Goal: Transaction & Acquisition: Download file/media

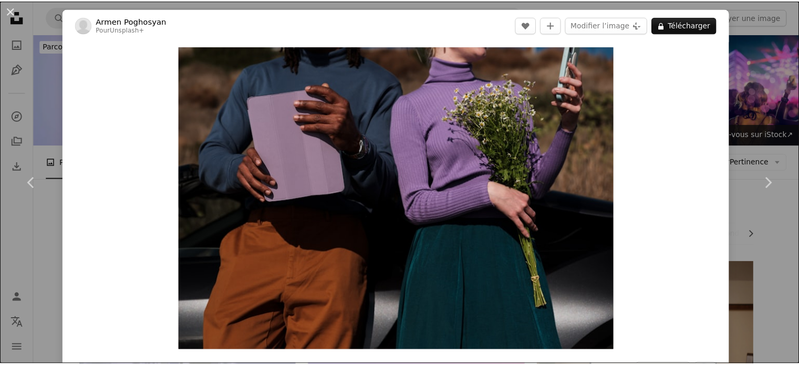
scroll to position [9040, 0]
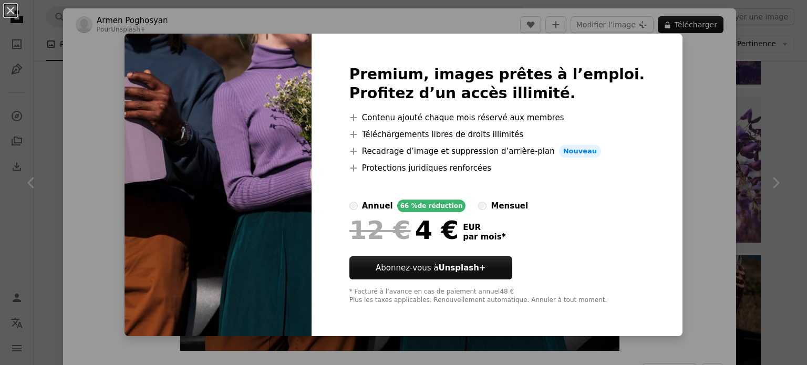
click at [697, 104] on div "An X shape Premium, images prêtes à l’emploi. Profitez d’un accès illimité. A p…" at bounding box center [403, 182] width 807 height 365
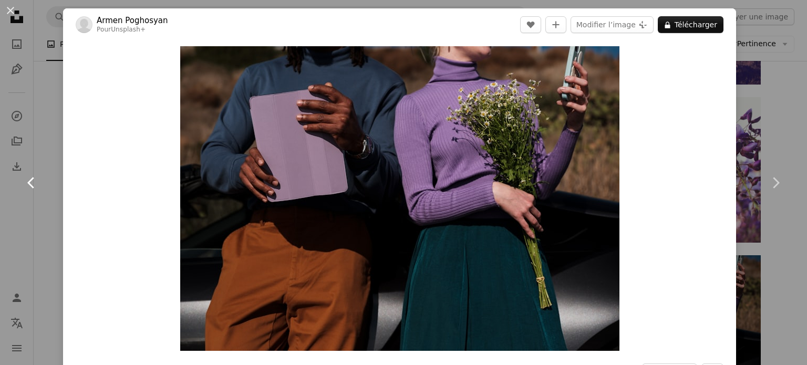
click at [29, 181] on icon at bounding box center [30, 182] width 7 height 11
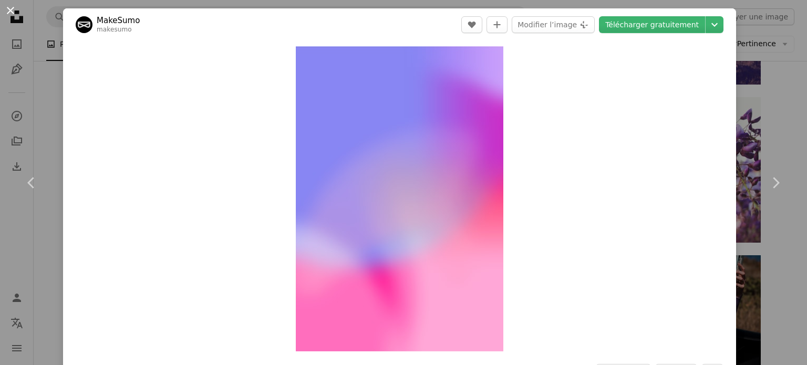
click at [13, 12] on button "An X shape" at bounding box center [10, 10] width 13 height 13
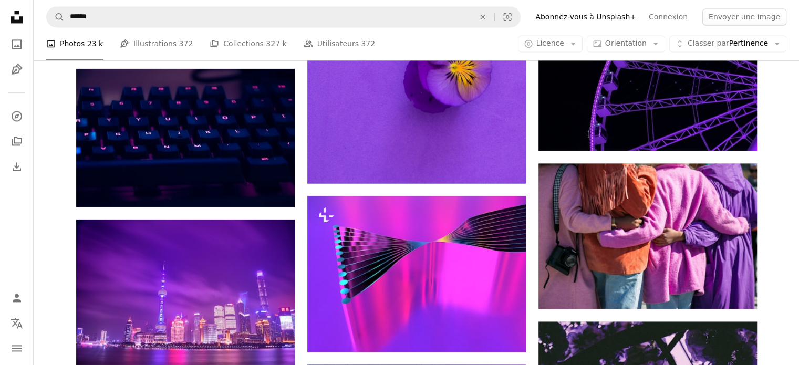
scroll to position [9566, 0]
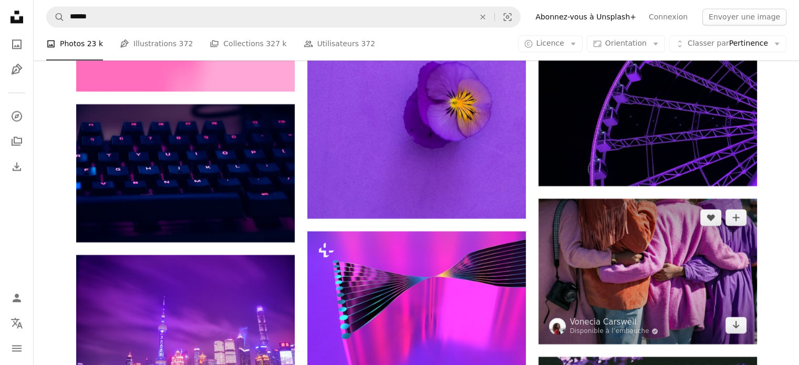
click at [682, 306] on img at bounding box center [648, 272] width 219 height 146
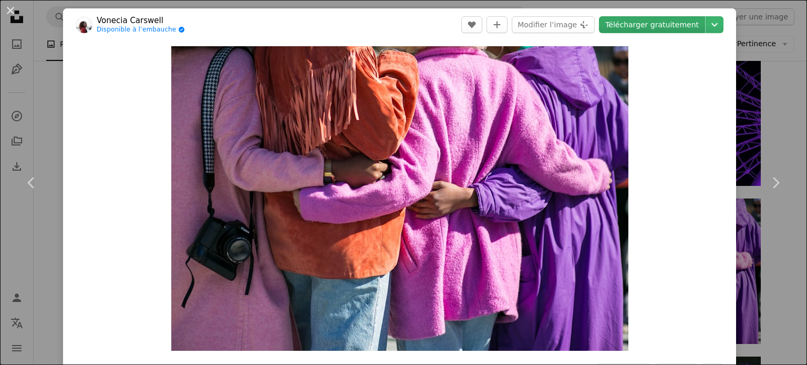
click at [631, 24] on link "Télécharger gratuitement" at bounding box center [652, 24] width 106 height 17
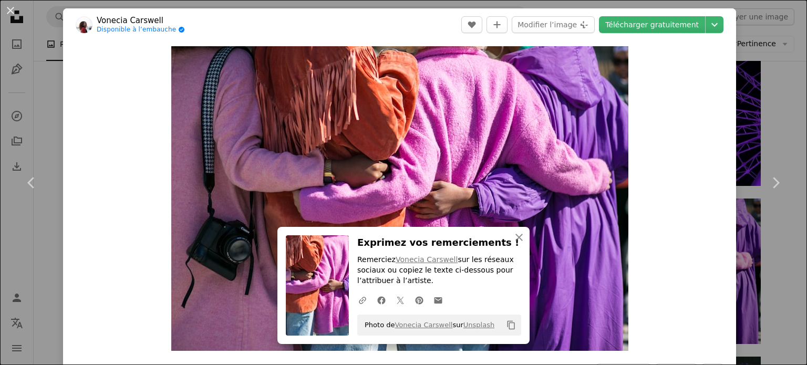
click at [786, 81] on div "An X shape Chevron left Chevron right [PERSON_NAME] Disponible à l’embauche A c…" at bounding box center [403, 182] width 807 height 365
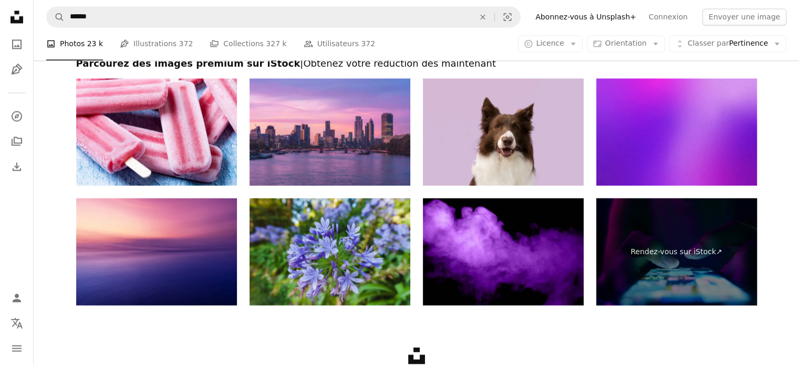
scroll to position [13907, 0]
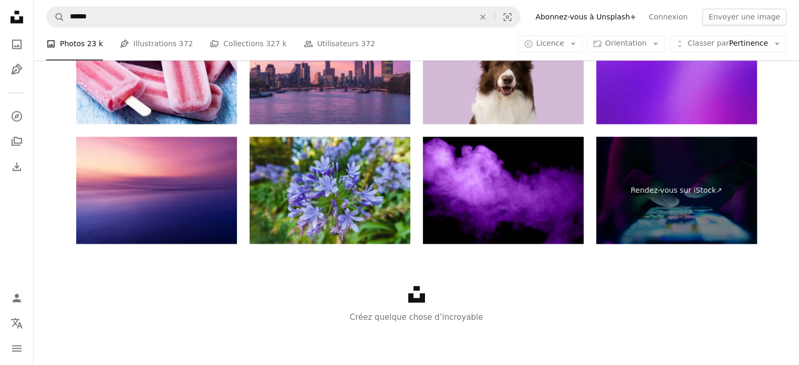
click at [410, 303] on icon at bounding box center [416, 294] width 17 height 17
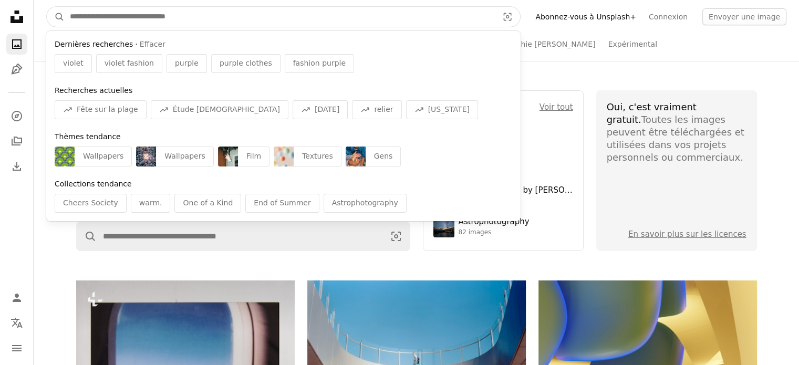
click at [201, 22] on input "Rechercher des visuels sur tout le site" at bounding box center [280, 17] width 430 height 20
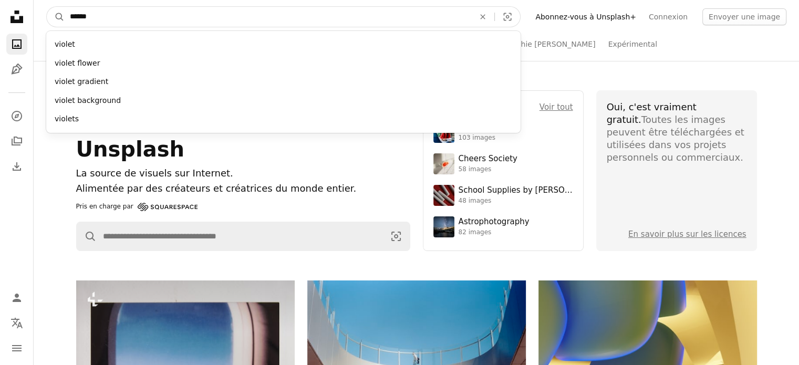
type input "******"
click at [47, 7] on button "A magnifying glass" at bounding box center [56, 17] width 18 height 20
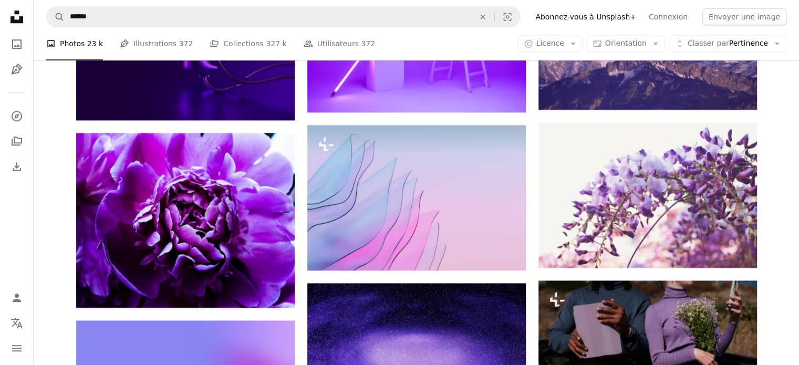
scroll to position [9092, 0]
